Goal: Transaction & Acquisition: Purchase product/service

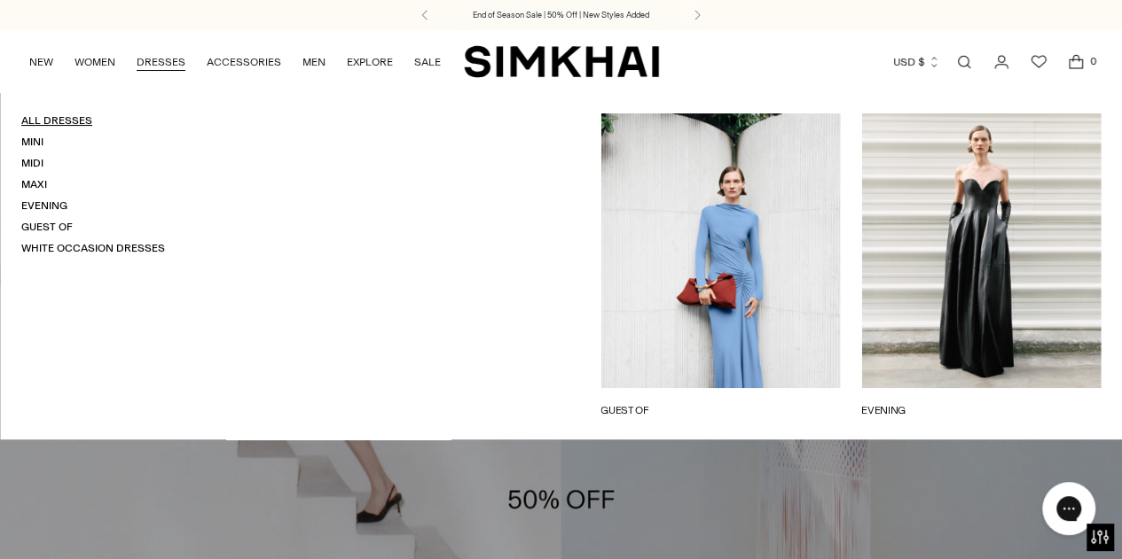
click at [67, 123] on link "All Dresses" at bounding box center [56, 120] width 71 height 12
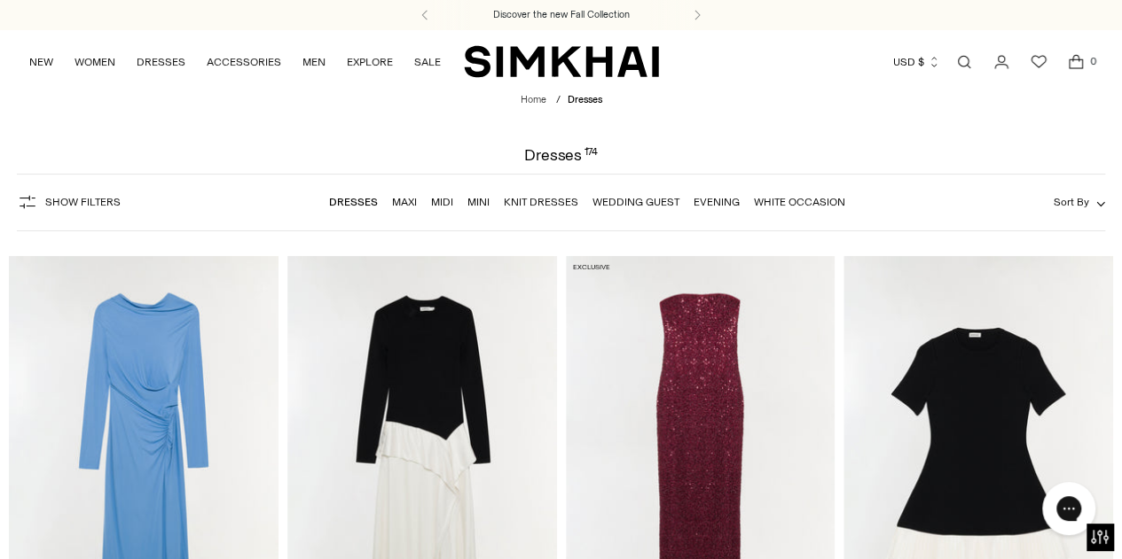
click at [68, 205] on span "Show Filters" at bounding box center [82, 202] width 75 height 12
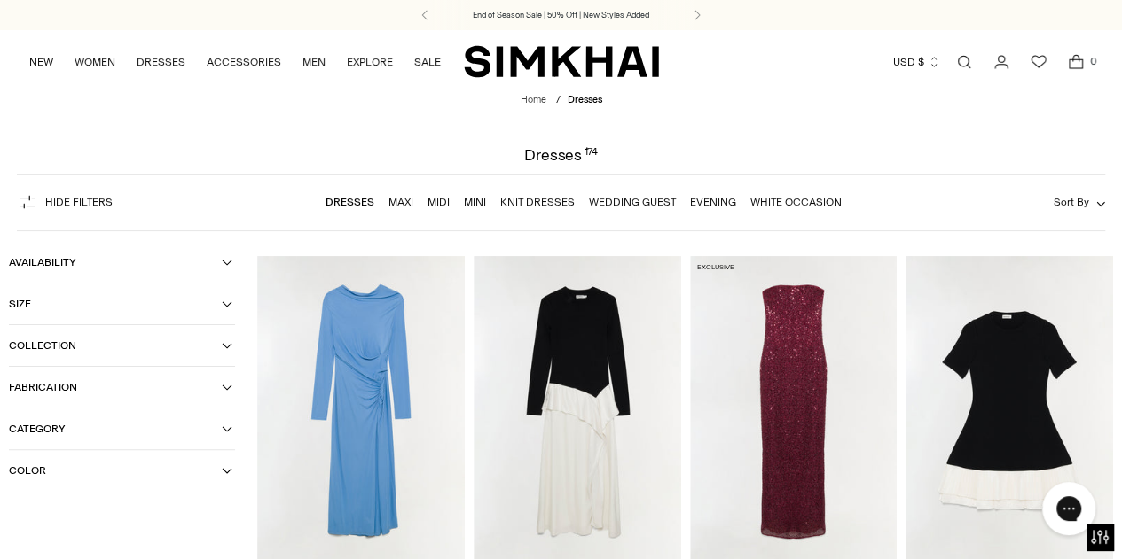
scroll to position [266, 0]
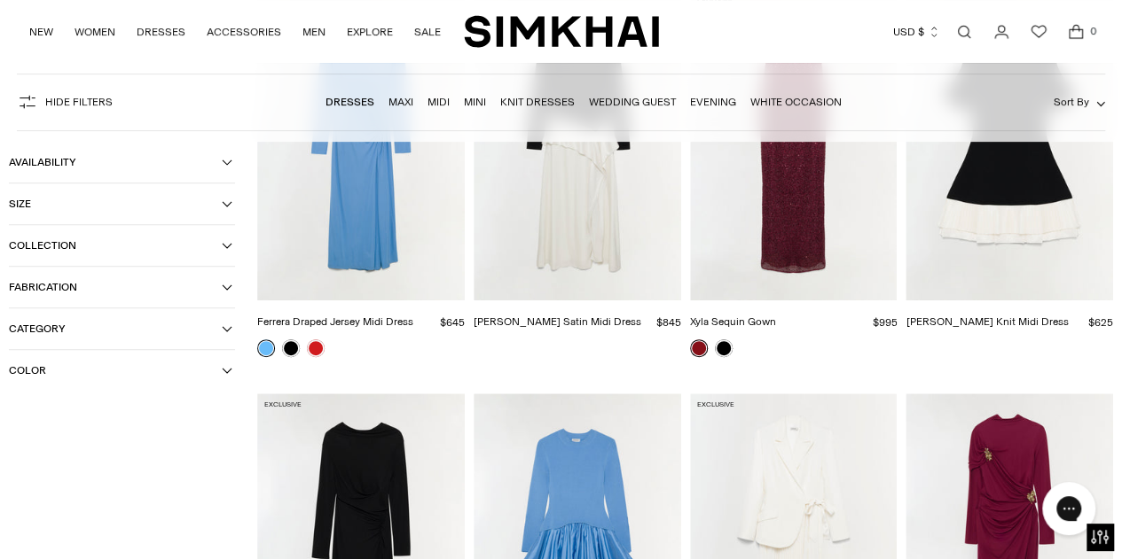
click at [74, 366] on span "Color" at bounding box center [115, 370] width 213 height 12
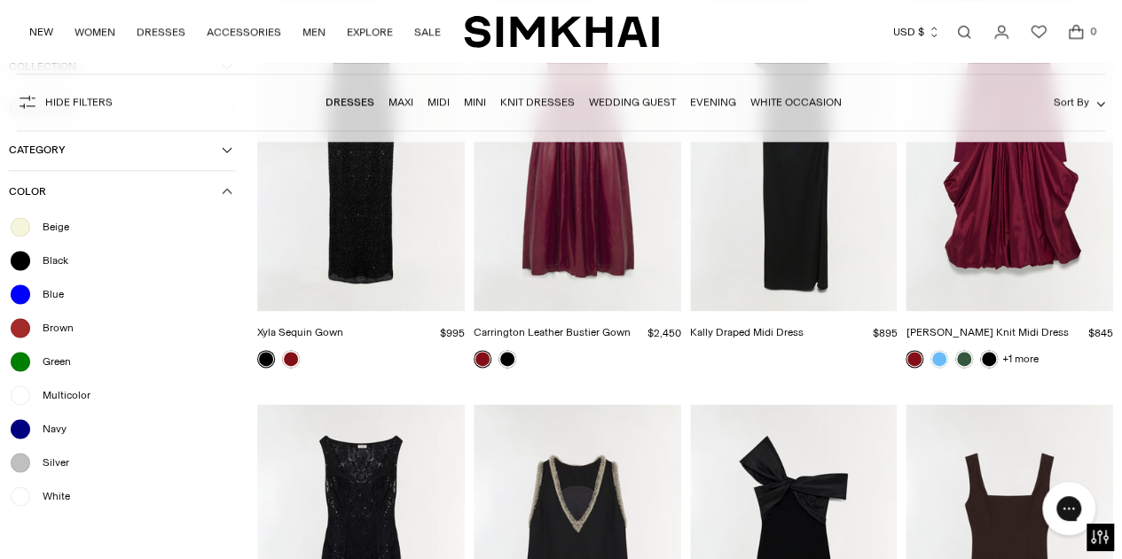
scroll to position [1419, 0]
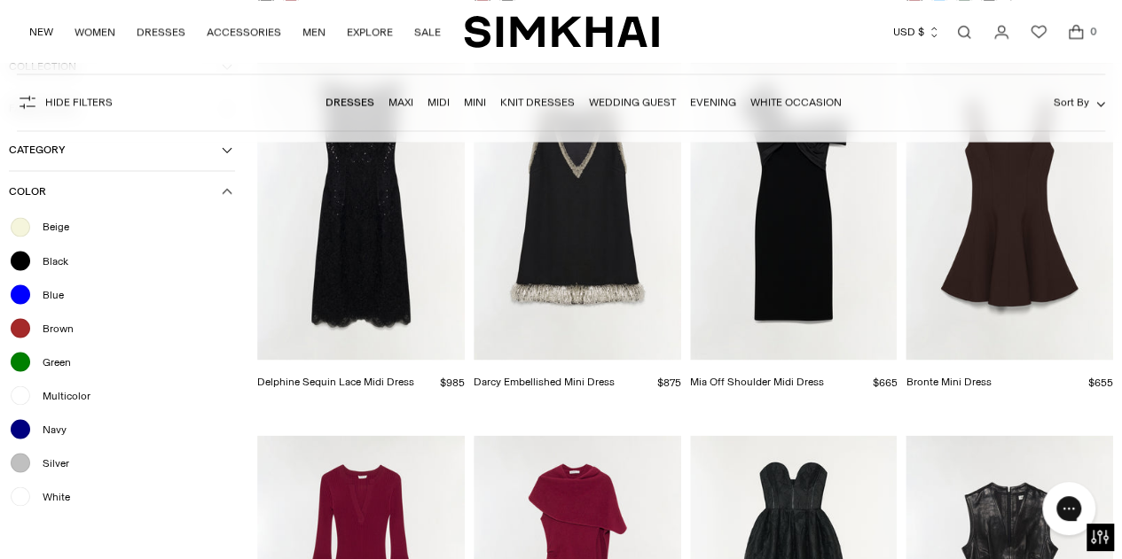
click at [60, 499] on span "White" at bounding box center [51, 497] width 38 height 16
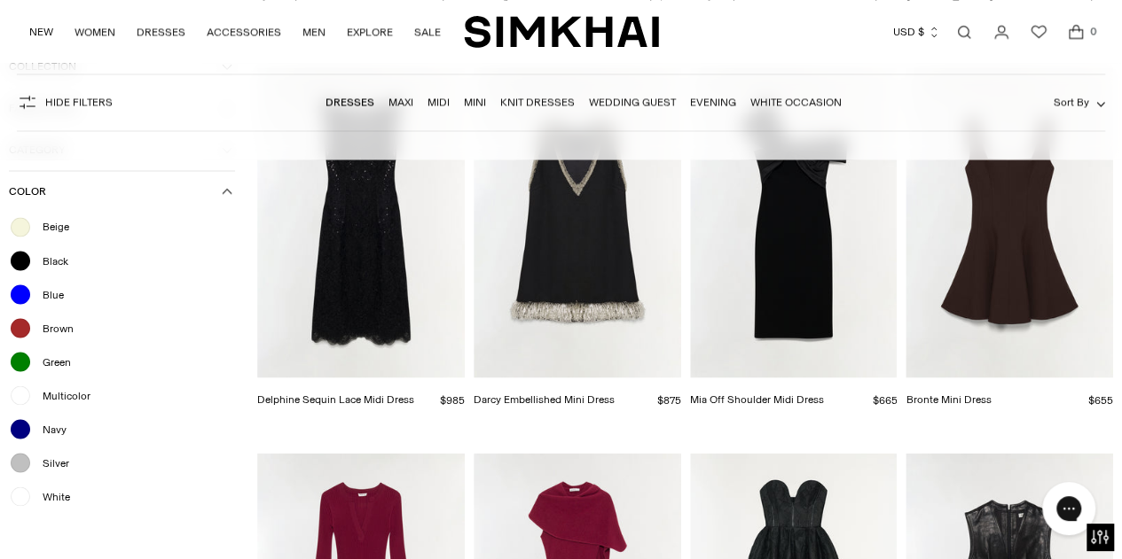
scroll to position [1436, 0]
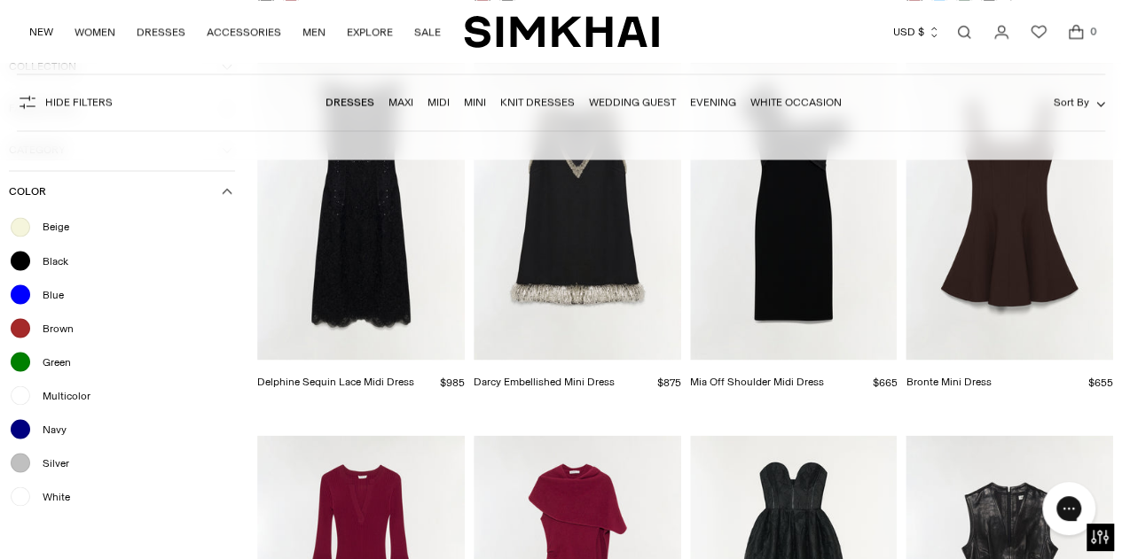
click at [50, 156] on span "Category" at bounding box center [115, 150] width 213 height 12
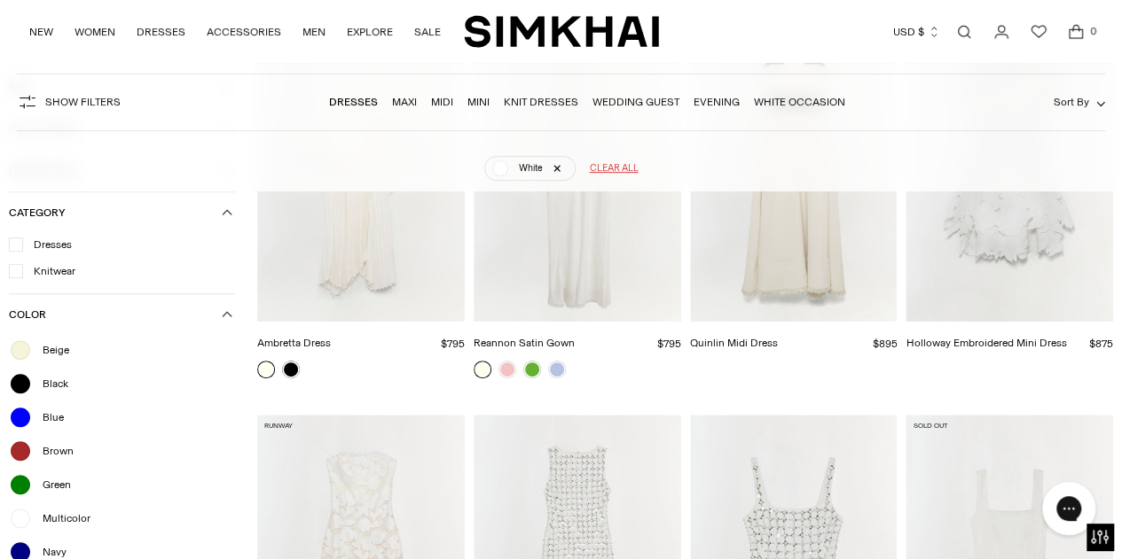
scroll to position [309, 0]
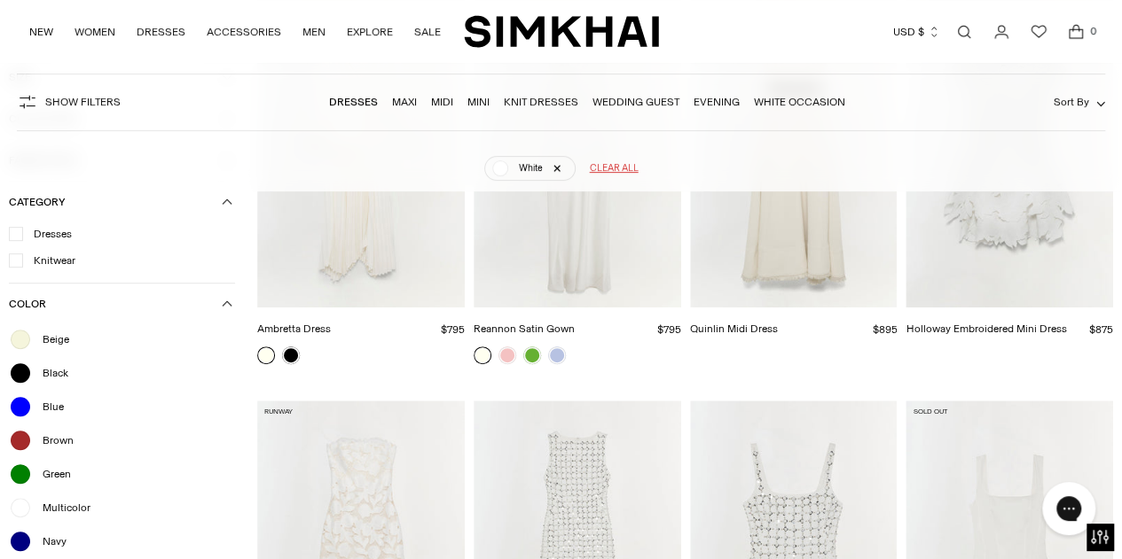
click at [58, 342] on span "Beige" at bounding box center [50, 340] width 37 height 16
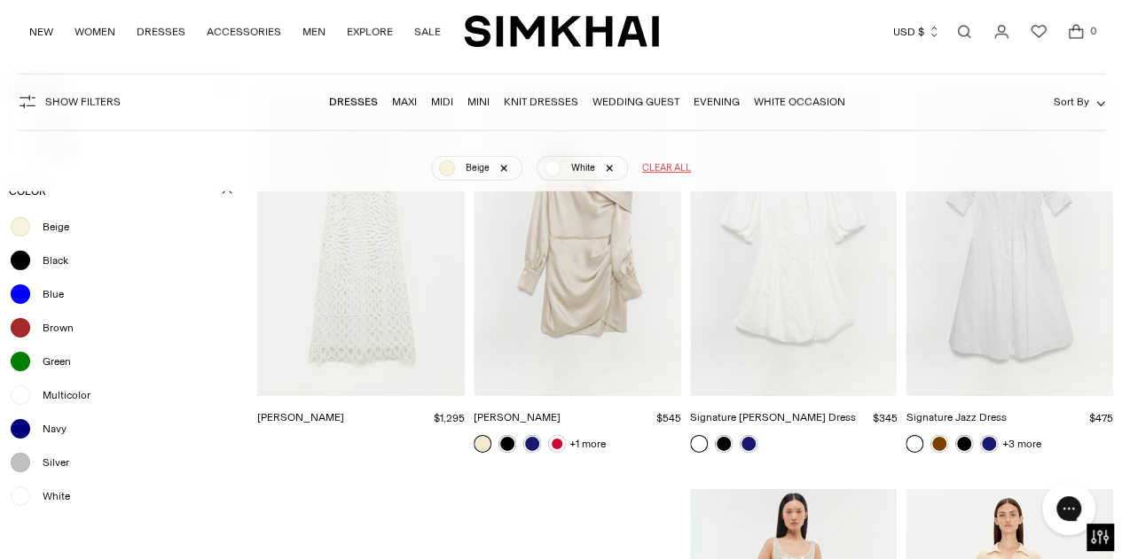
scroll to position [2926, 0]
